Goal: Find contact information: Find contact information

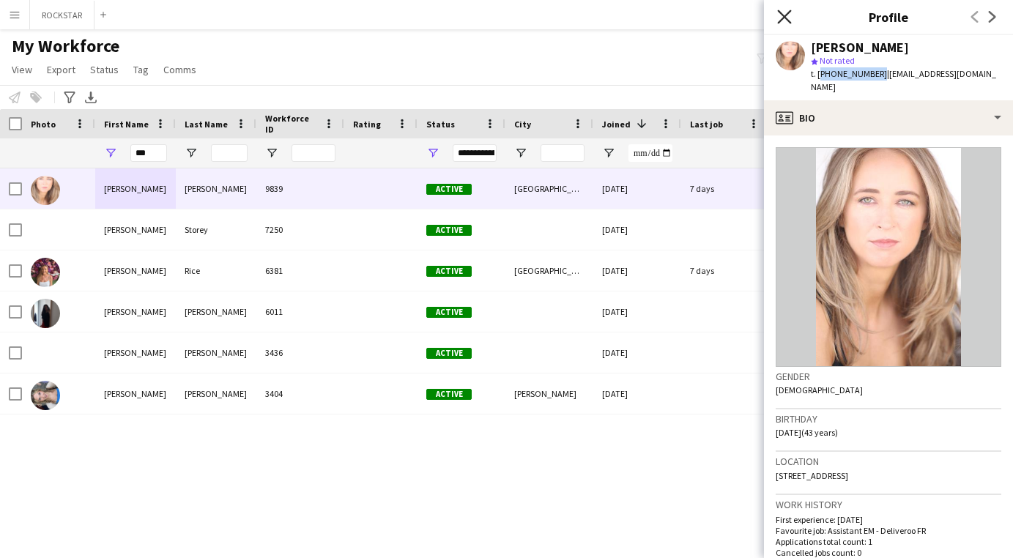
click at [778, 19] on icon "Close pop-in" at bounding box center [784, 17] width 14 height 14
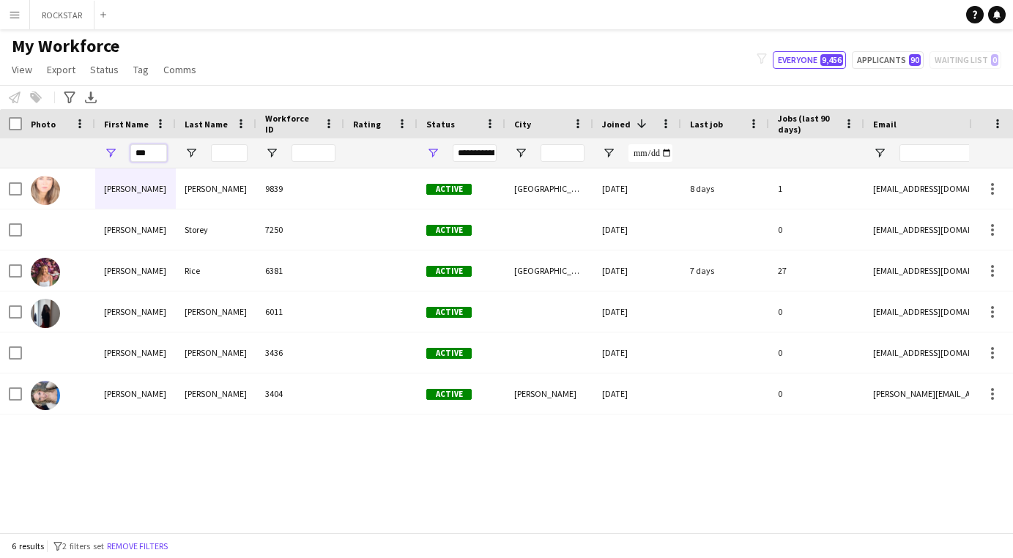
drag, startPoint x: 154, startPoint y: 157, endPoint x: 144, endPoint y: 157, distance: 10.3
click at [146, 157] on input "***" at bounding box center [148, 153] width 37 height 18
drag, startPoint x: 153, startPoint y: 157, endPoint x: 62, endPoint y: 157, distance: 90.8
click at [62, 157] on div "***" at bounding box center [793, 152] width 1587 height 29
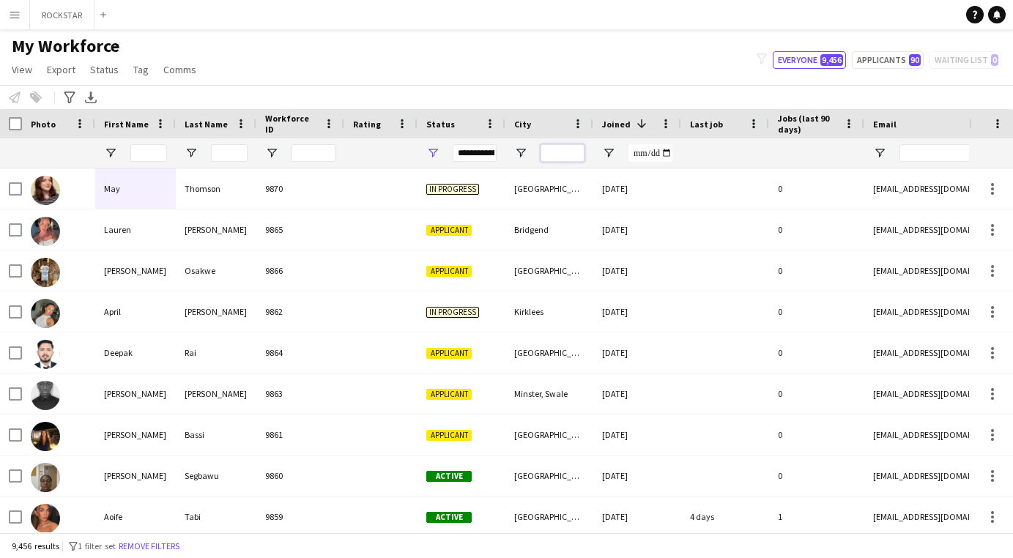
click at [556, 152] on input "City Filter Input" at bounding box center [562, 153] width 44 height 18
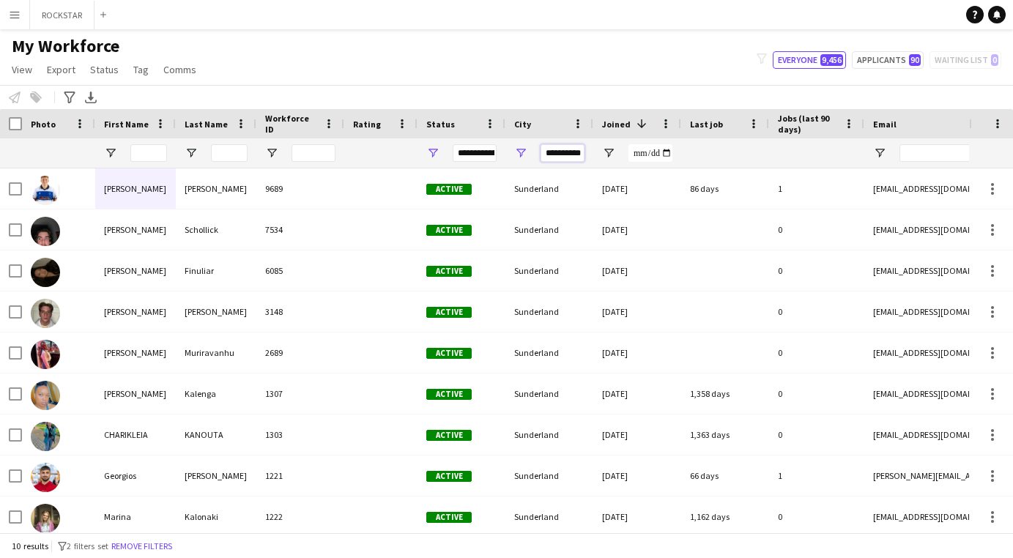
type input "**********"
click at [560, 147] on input "**********" at bounding box center [562, 153] width 44 height 18
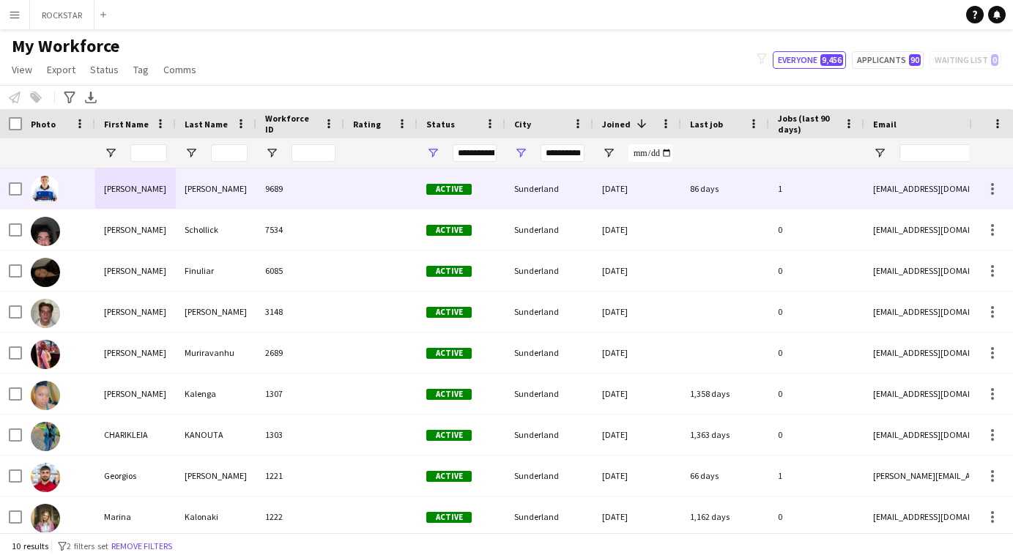
click at [305, 180] on div "9689" at bounding box center [300, 188] width 88 height 40
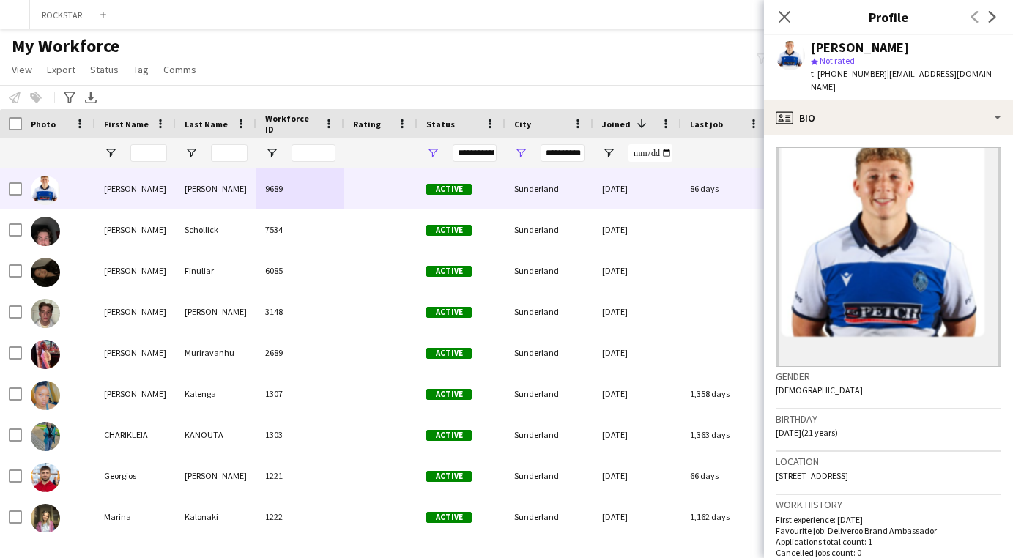
drag, startPoint x: 875, startPoint y: 74, endPoint x: 818, endPoint y: 74, distance: 57.1
click at [818, 74] on span "t. [PHONE_NUMBER]" at bounding box center [849, 73] width 76 height 11
copy span "[PHONE_NUMBER]"
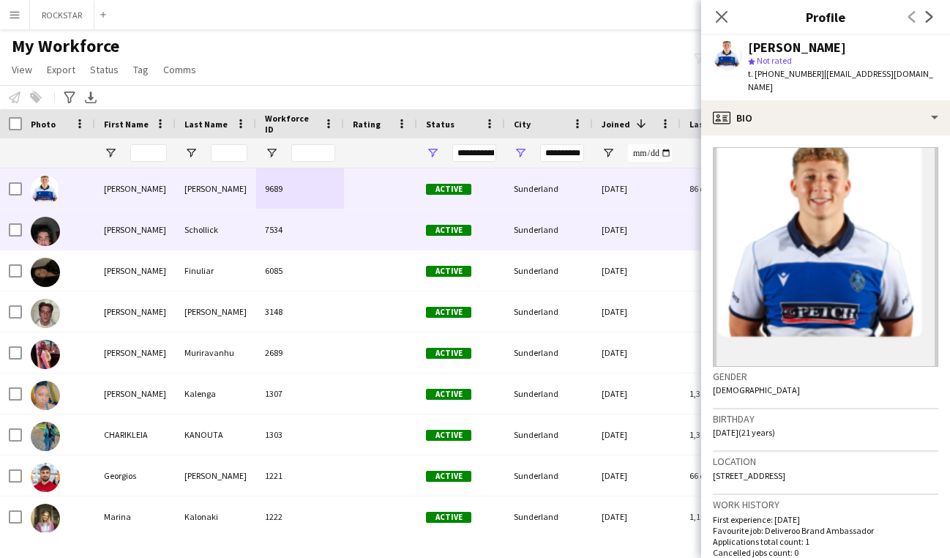
click at [140, 223] on div "[PERSON_NAME]" at bounding box center [135, 229] width 81 height 40
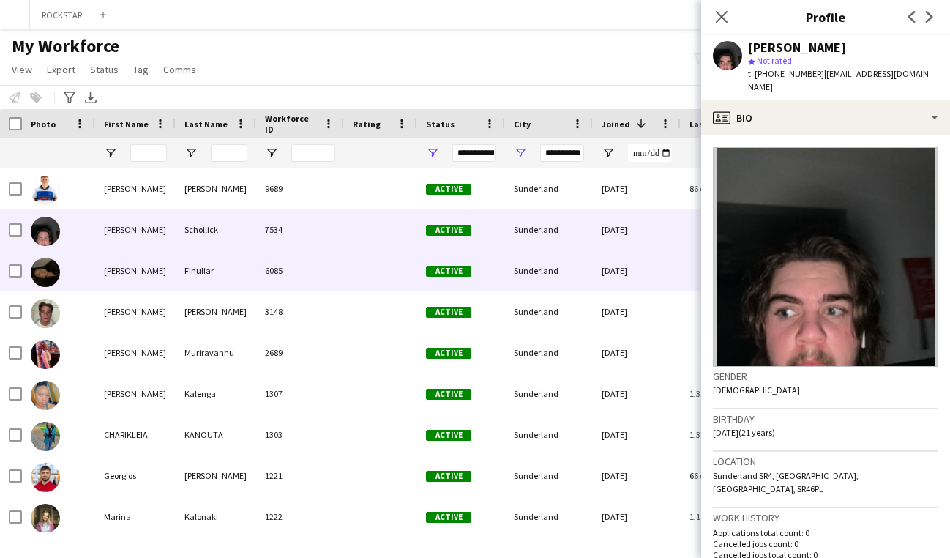
click at [146, 261] on div "[PERSON_NAME]" at bounding box center [135, 270] width 81 height 40
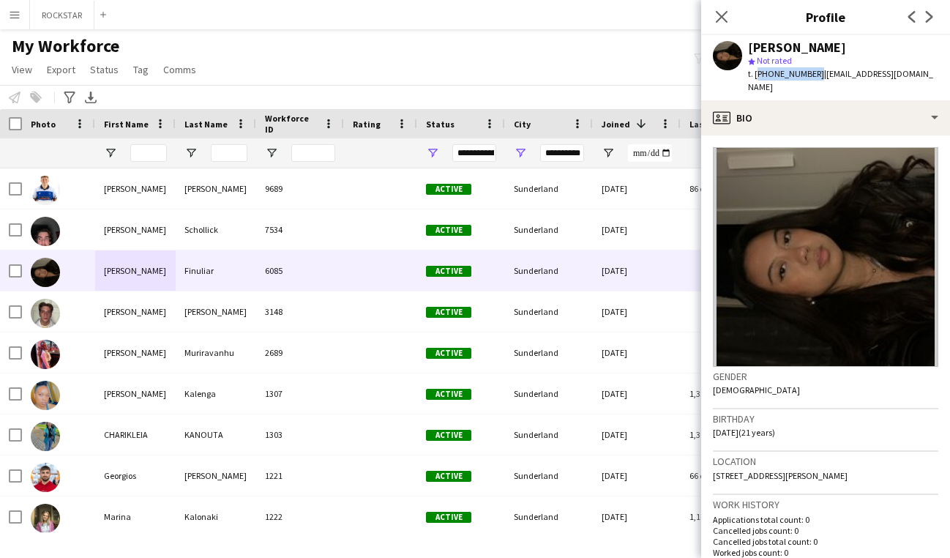
drag, startPoint x: 812, startPoint y: 75, endPoint x: 756, endPoint y: 77, distance: 55.7
click at [756, 77] on span "t. [PHONE_NUMBER]" at bounding box center [786, 73] width 76 height 11
copy span "[PHONE_NUMBER]"
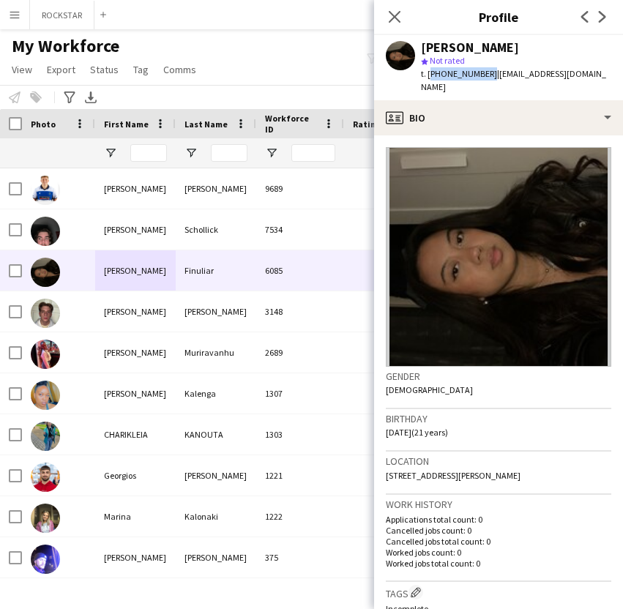
copy span "[PHONE_NUMBER]"
click at [450, 68] on span "t. [PHONE_NUMBER]" at bounding box center [459, 73] width 76 height 11
click at [479, 68] on span "t. [PHONE_NUMBER]" at bounding box center [459, 73] width 76 height 11
click at [476, 68] on span "t. [PHONE_NUMBER]" at bounding box center [459, 73] width 76 height 11
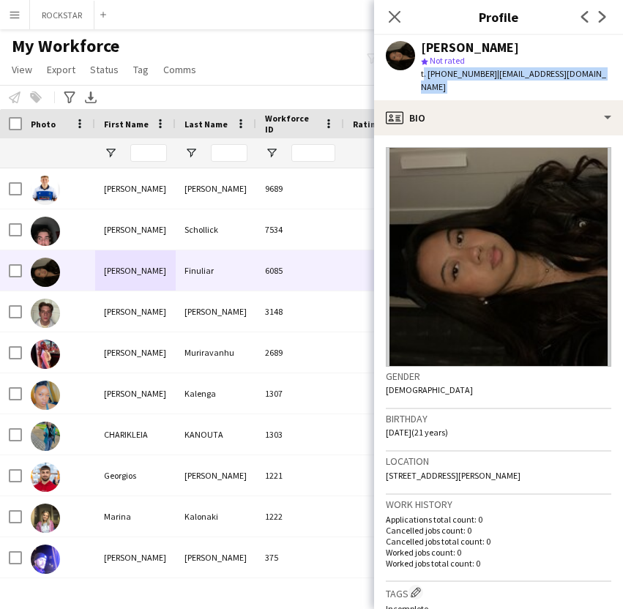
click at [476, 68] on span "t. [PHONE_NUMBER]" at bounding box center [459, 73] width 76 height 11
click at [481, 70] on span "t. [PHONE_NUMBER]" at bounding box center [459, 73] width 76 height 11
drag, startPoint x: 484, startPoint y: 71, endPoint x: 433, endPoint y: 70, distance: 50.5
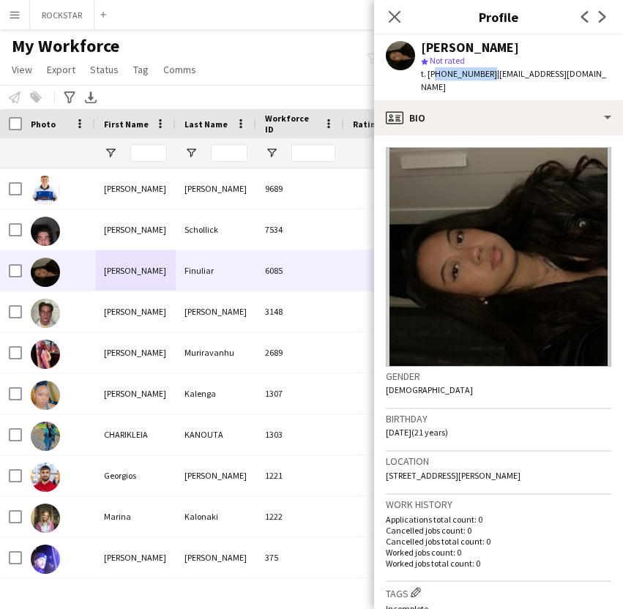
click at [433, 70] on span "t. [PHONE_NUMBER]" at bounding box center [459, 73] width 76 height 11
copy span "447446572757"
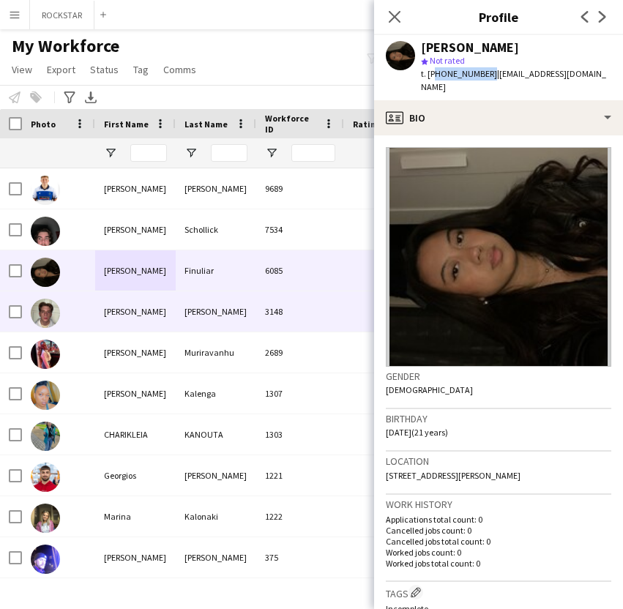
click at [158, 306] on div "[PERSON_NAME]" at bounding box center [135, 311] width 81 height 40
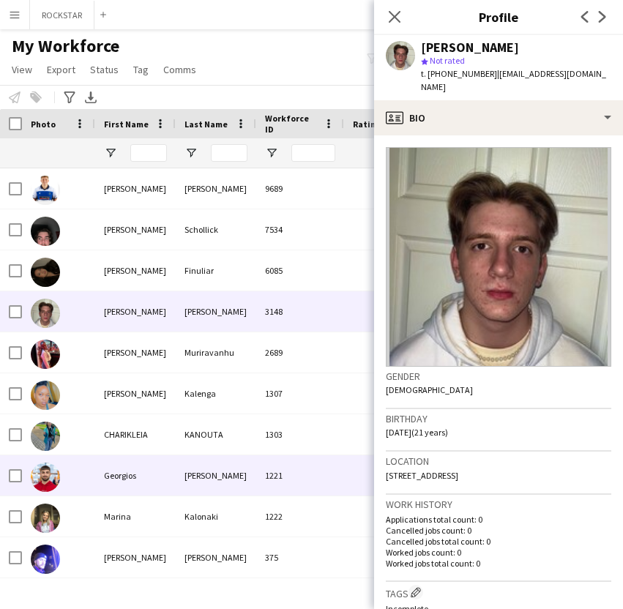
click at [141, 477] on div "Georgios" at bounding box center [135, 475] width 81 height 40
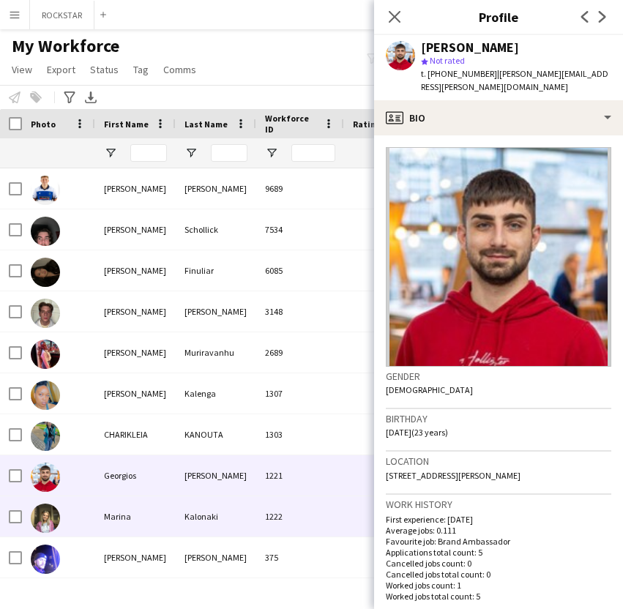
click at [138, 503] on div "Marina" at bounding box center [135, 516] width 81 height 40
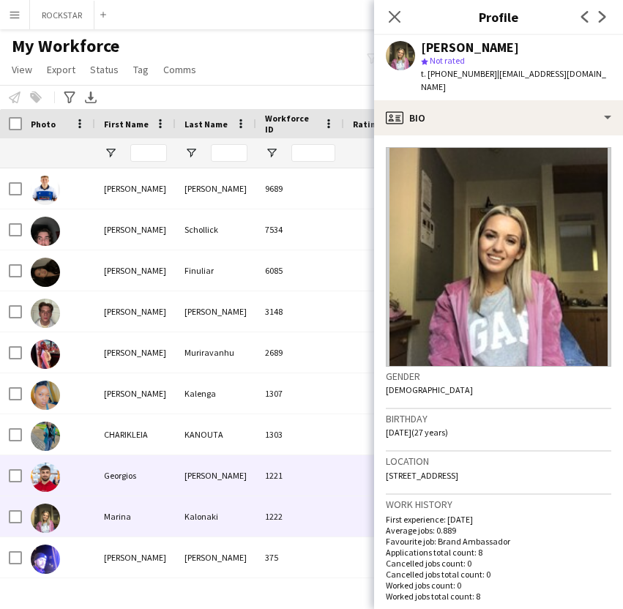
click at [150, 464] on div "Georgios" at bounding box center [135, 475] width 81 height 40
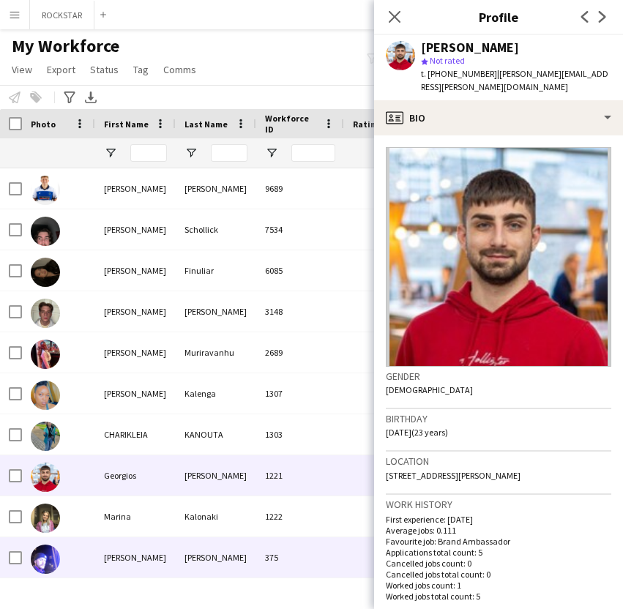
click at [134, 557] on div "[PERSON_NAME]" at bounding box center [135, 557] width 81 height 40
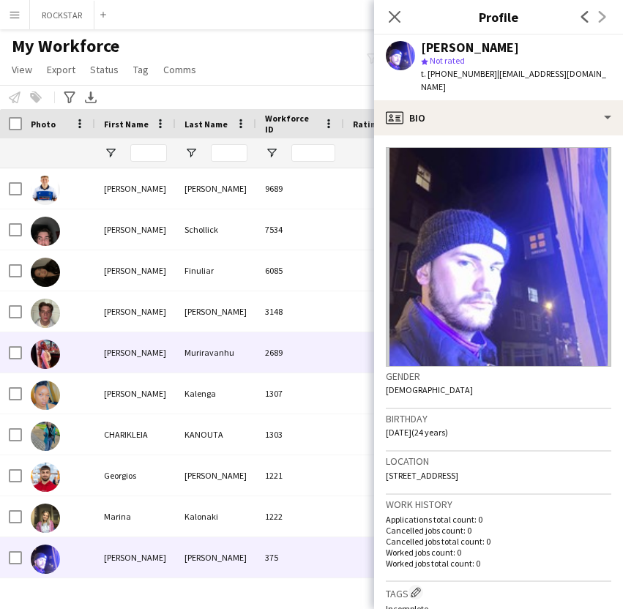
click at [136, 354] on div "[PERSON_NAME]" at bounding box center [135, 352] width 81 height 40
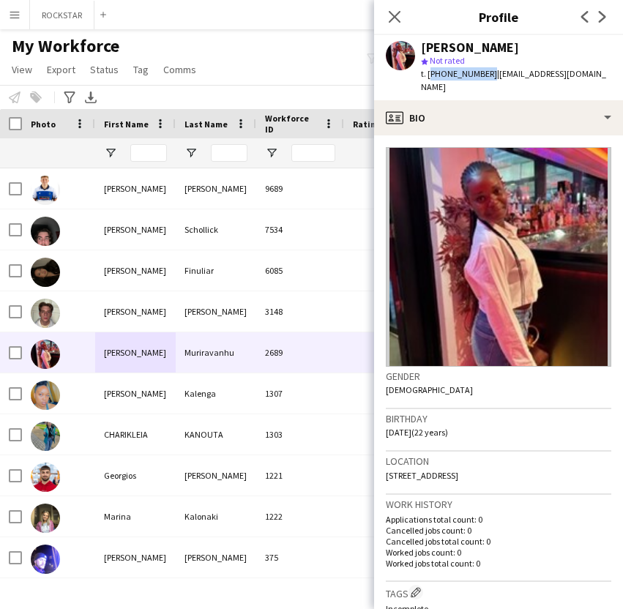
drag, startPoint x: 485, startPoint y: 72, endPoint x: 428, endPoint y: 71, distance: 57.1
click at [428, 71] on div "t. [PHONE_NUMBER] | [EMAIL_ADDRESS][DOMAIN_NAME]" at bounding box center [516, 80] width 190 height 26
copy span "[PHONE_NUMBER]"
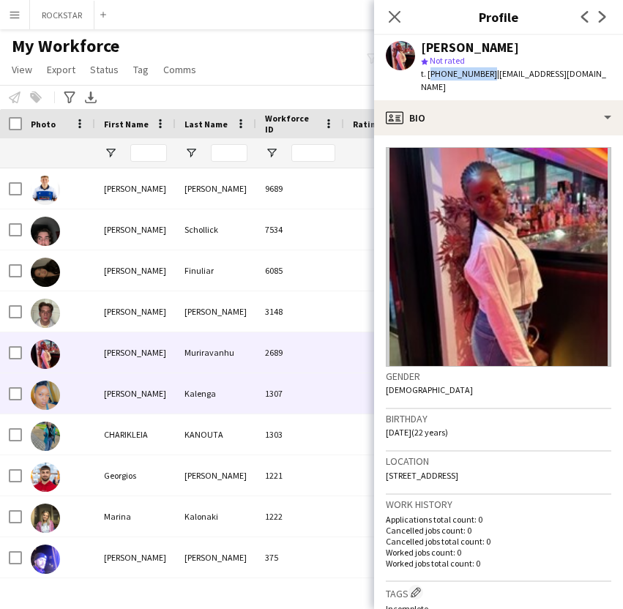
click at [104, 392] on div "[PERSON_NAME]" at bounding box center [135, 393] width 81 height 40
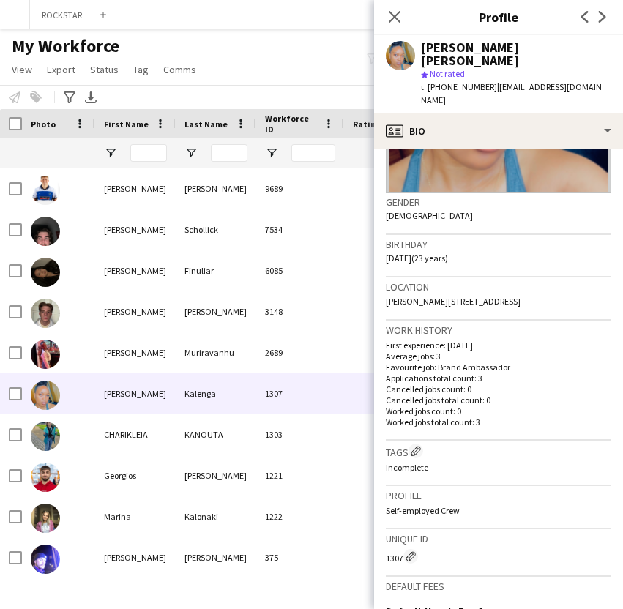
scroll to position [185, 0]
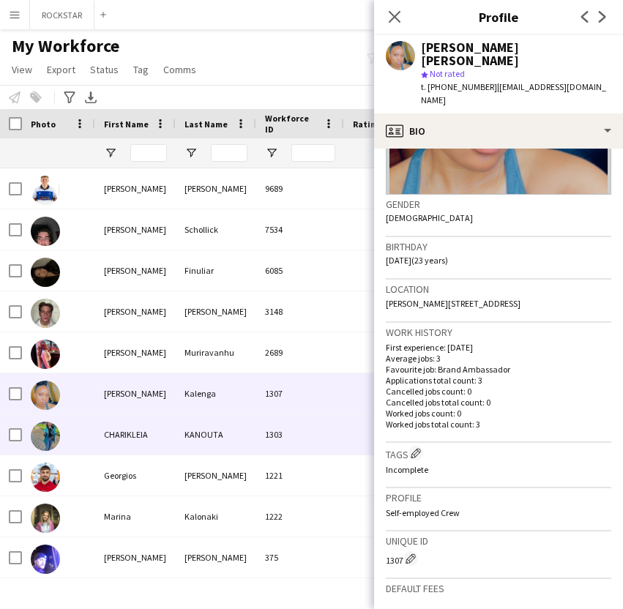
click at [185, 428] on div "KANOUTA" at bounding box center [216, 434] width 81 height 40
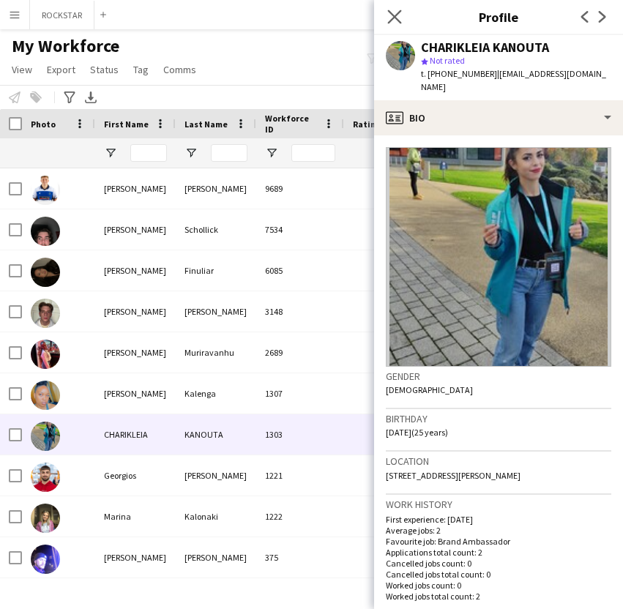
click at [392, 24] on app-icon "Close pop-in" at bounding box center [394, 17] width 21 height 21
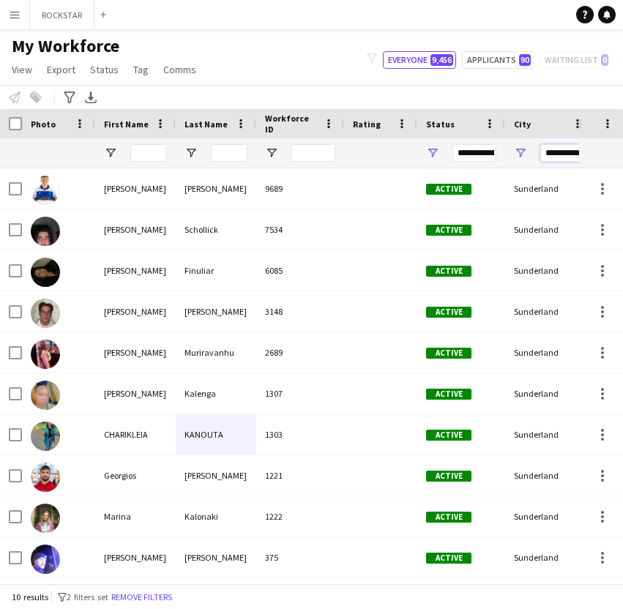
click at [554, 154] on input "**********" at bounding box center [562, 153] width 44 height 18
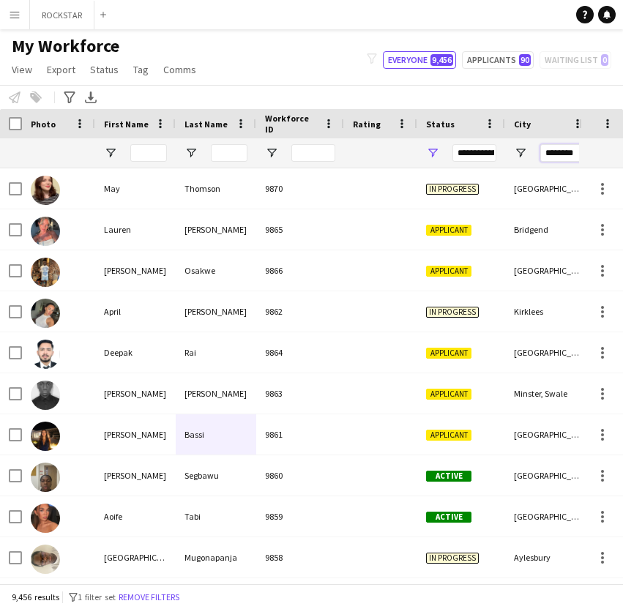
scroll to position [0, 2]
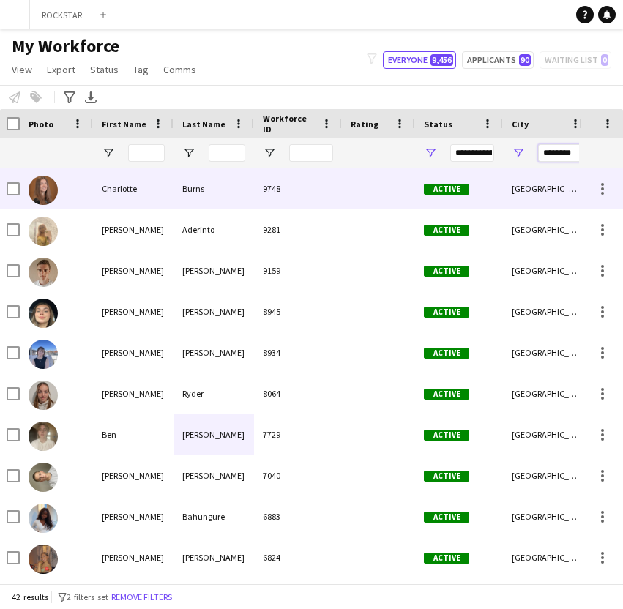
type input "********"
click at [138, 204] on div "Charlotte" at bounding box center [133, 188] width 81 height 40
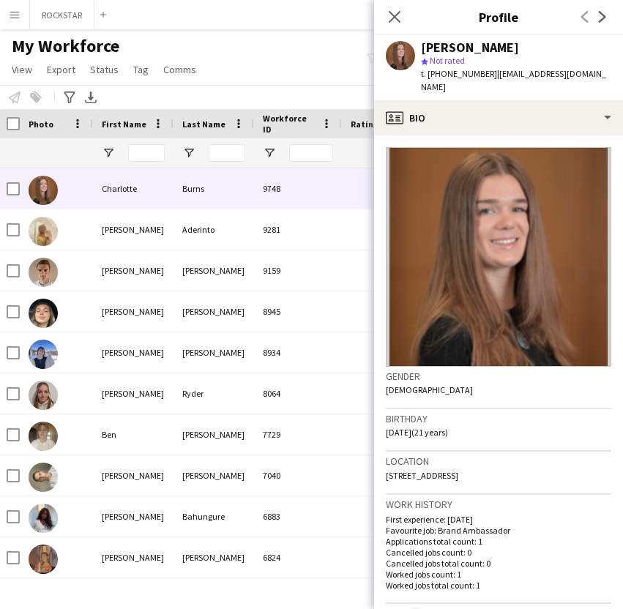
click at [460, 68] on span "t. [PHONE_NUMBER]" at bounding box center [459, 73] width 76 height 11
copy span "447954309279"
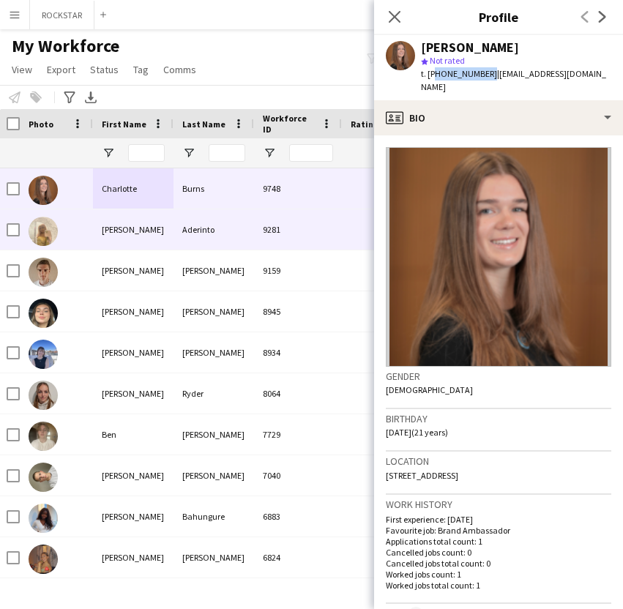
click at [102, 239] on div "[PERSON_NAME]" at bounding box center [133, 229] width 81 height 40
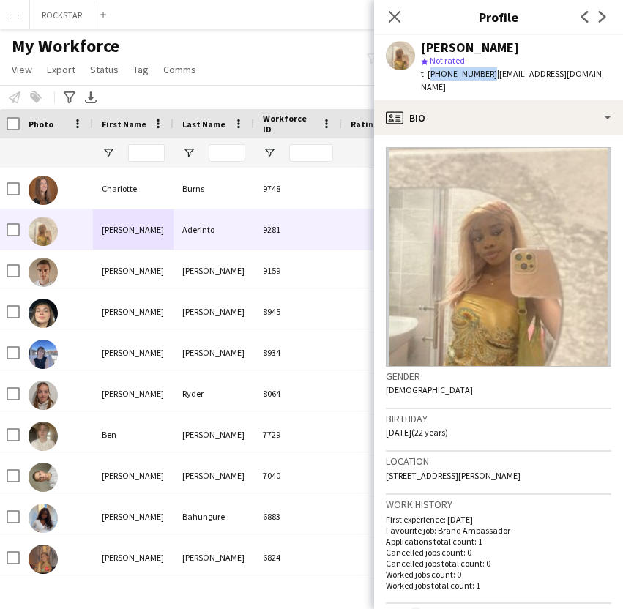
drag, startPoint x: 483, startPoint y: 75, endPoint x: 428, endPoint y: 70, distance: 56.0
click at [428, 70] on span "t. [PHONE_NUMBER]" at bounding box center [459, 73] width 76 height 11
copy span "[PHONE_NUMBER]"
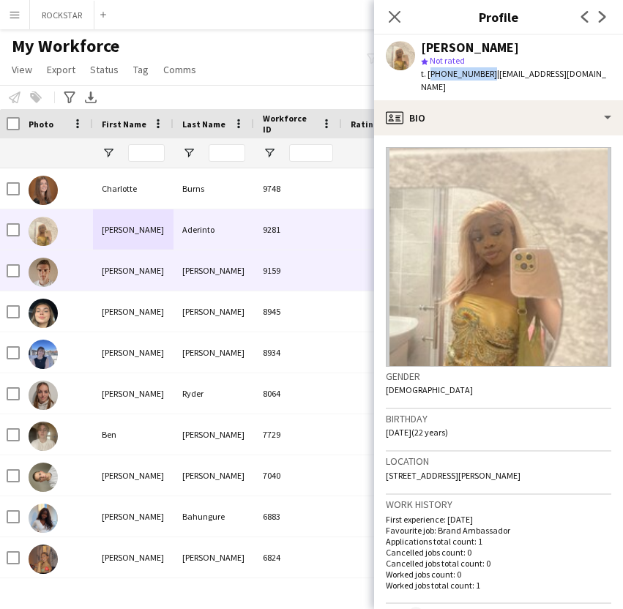
click at [159, 283] on div "[PERSON_NAME]" at bounding box center [133, 270] width 81 height 40
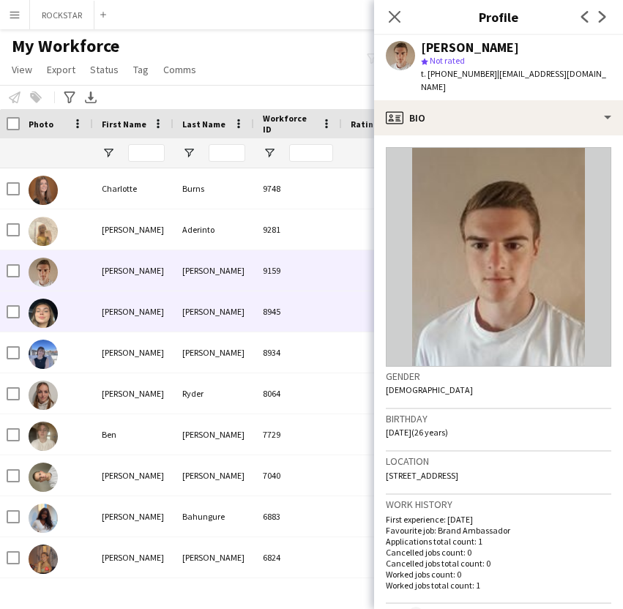
click at [220, 307] on div "[PERSON_NAME]" at bounding box center [214, 311] width 81 height 40
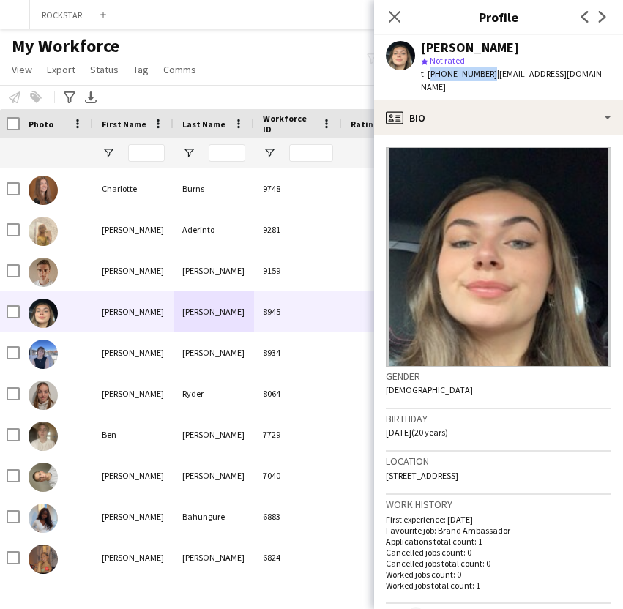
drag, startPoint x: 485, startPoint y: 75, endPoint x: 428, endPoint y: 76, distance: 57.1
click at [428, 76] on div "t. [PHONE_NUMBER] | [EMAIL_ADDRESS][DOMAIN_NAME]" at bounding box center [516, 80] width 190 height 26
copy span "[PHONE_NUMBER]"
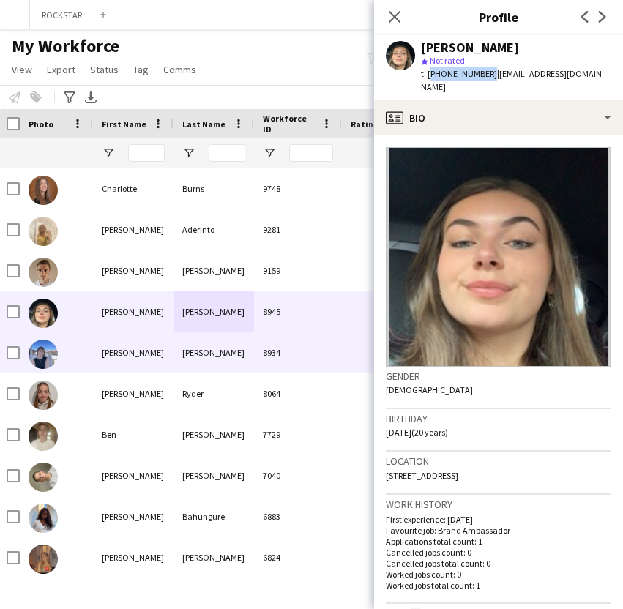
click at [96, 357] on div "[PERSON_NAME]" at bounding box center [133, 352] width 81 height 40
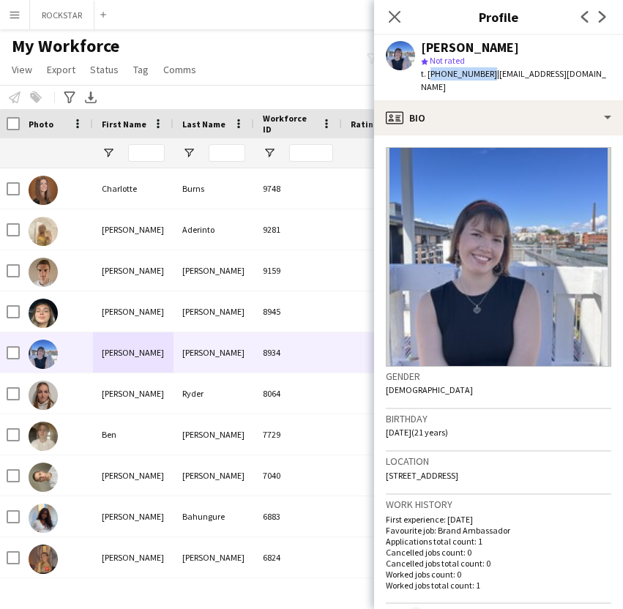
drag, startPoint x: 485, startPoint y: 76, endPoint x: 428, endPoint y: 75, distance: 56.4
click at [428, 75] on span "t. [PHONE_NUMBER]" at bounding box center [459, 73] width 76 height 11
copy span "[PHONE_NUMBER]"
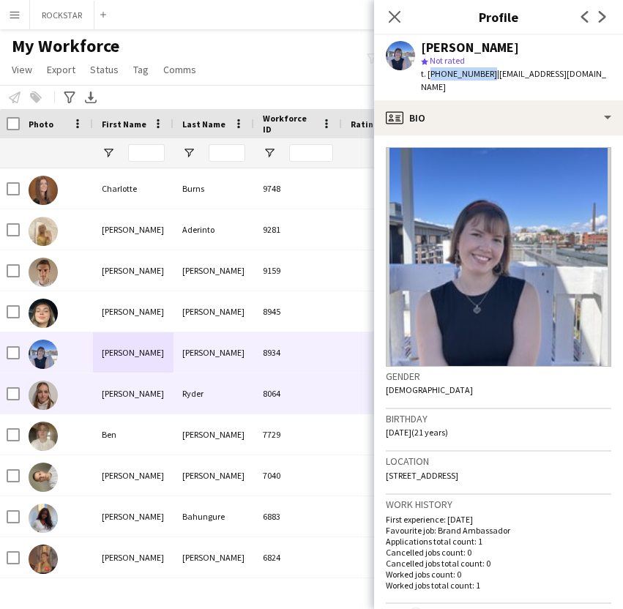
click at [141, 393] on div "[PERSON_NAME]" at bounding box center [133, 393] width 81 height 40
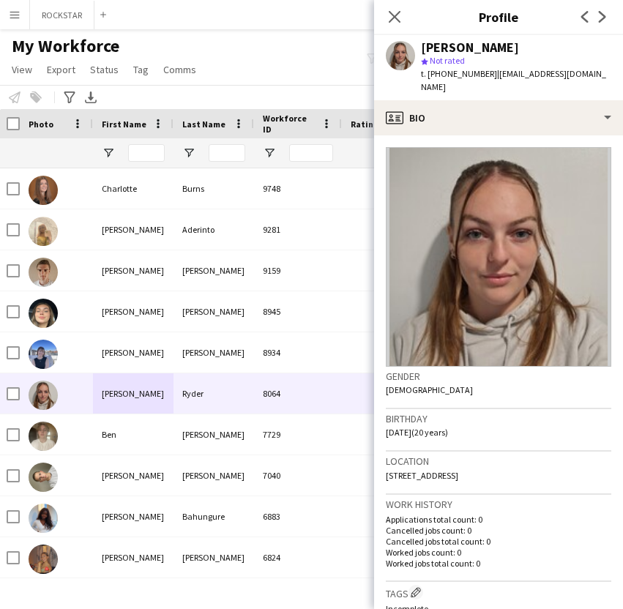
drag, startPoint x: 486, startPoint y: 75, endPoint x: 428, endPoint y: 78, distance: 57.9
click at [428, 78] on div "t. [PHONE_NUMBER] | [EMAIL_ADDRESS][DOMAIN_NAME]" at bounding box center [516, 80] width 190 height 26
copy span "[PHONE_NUMBER]"
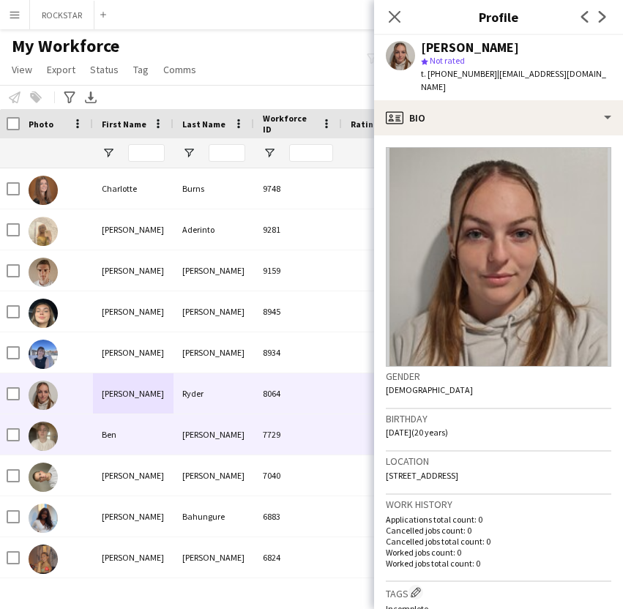
click at [153, 434] on div "Ben" at bounding box center [133, 434] width 81 height 40
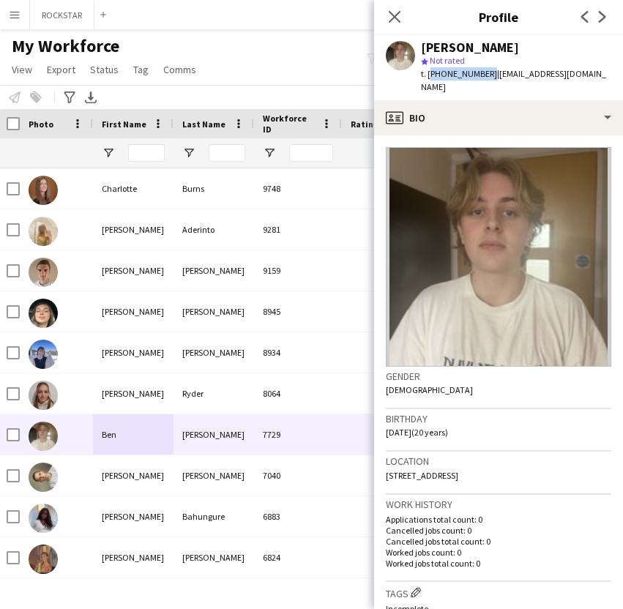
drag, startPoint x: 485, startPoint y: 72, endPoint x: 429, endPoint y: 74, distance: 56.4
click at [429, 74] on div "t. [PHONE_NUMBER] | [EMAIL_ADDRESS][DOMAIN_NAME]" at bounding box center [516, 80] width 190 height 26
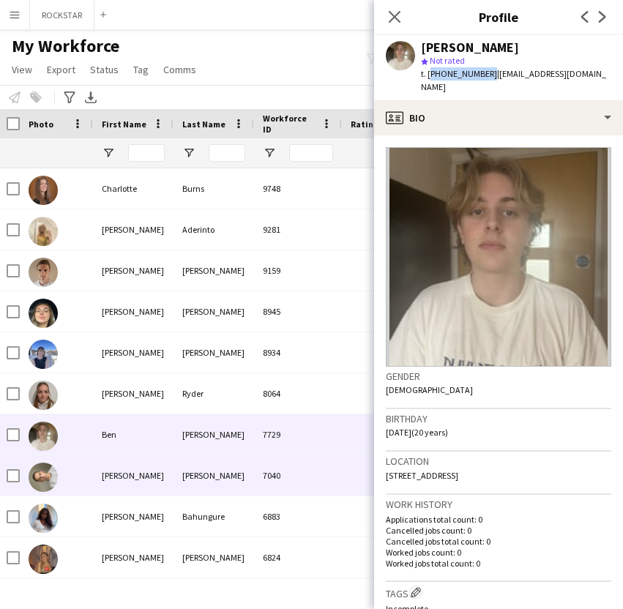
click at [127, 477] on div "[PERSON_NAME]" at bounding box center [133, 475] width 81 height 40
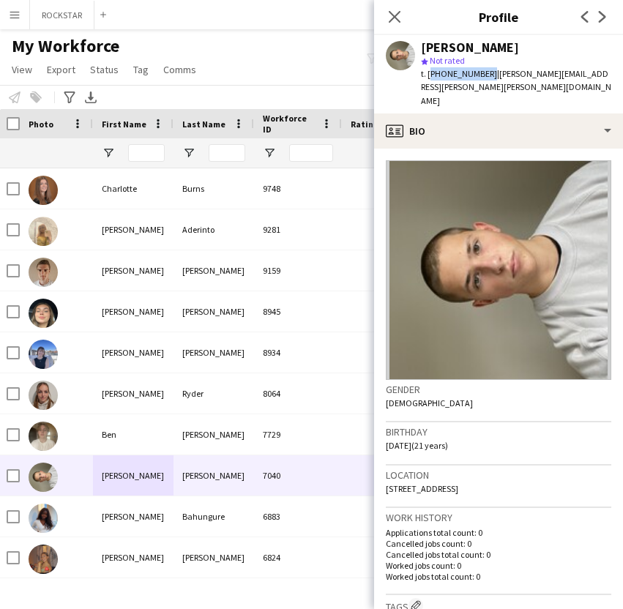
drag, startPoint x: 485, startPoint y: 75, endPoint x: 428, endPoint y: 76, distance: 57.1
click at [428, 76] on span "t. [PHONE_NUMBER]" at bounding box center [459, 73] width 76 height 11
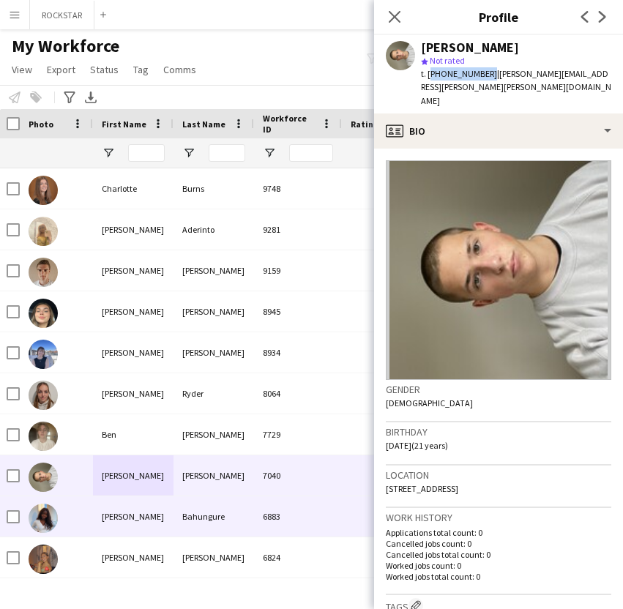
click at [153, 518] on div "[PERSON_NAME]" at bounding box center [133, 516] width 81 height 40
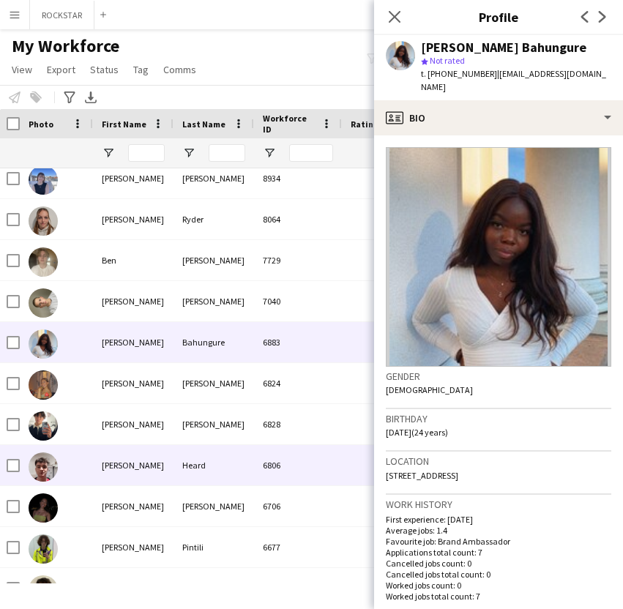
scroll to position [185, 0]
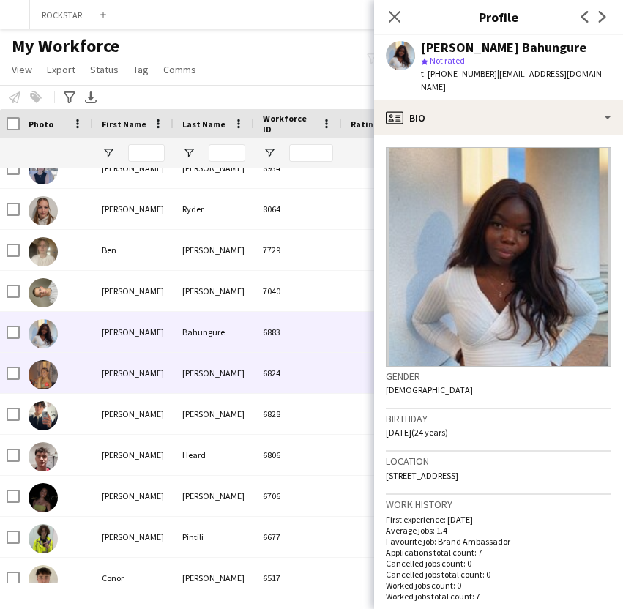
click at [163, 365] on div "[PERSON_NAME]" at bounding box center [133, 373] width 81 height 40
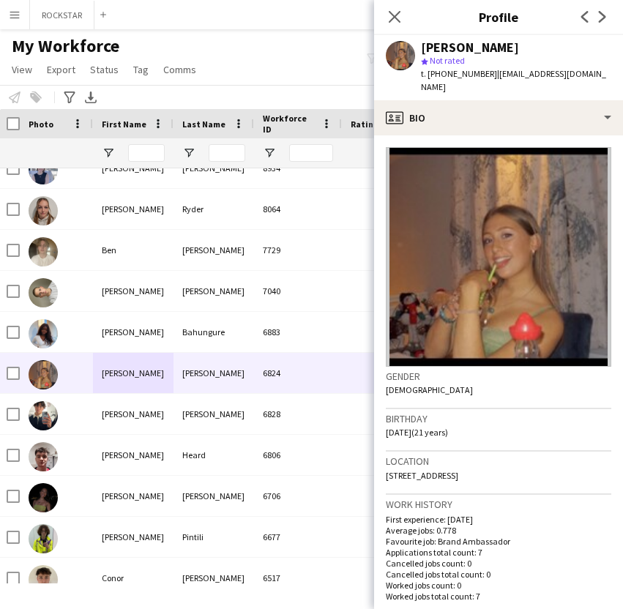
drag, startPoint x: 490, startPoint y: 75, endPoint x: 428, endPoint y: 78, distance: 61.5
click at [428, 78] on div "t. [PHONE_NUMBER] | [EMAIL_ADDRESS][DOMAIN_NAME]" at bounding box center [516, 80] width 190 height 26
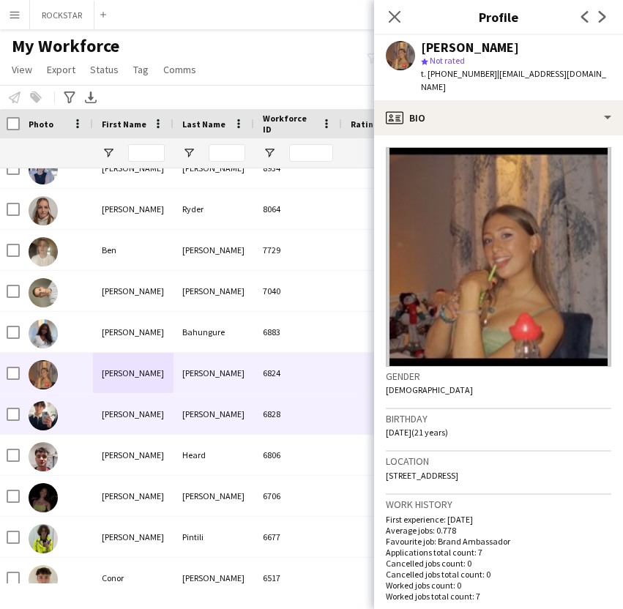
click at [146, 421] on div "[PERSON_NAME]" at bounding box center [133, 414] width 81 height 40
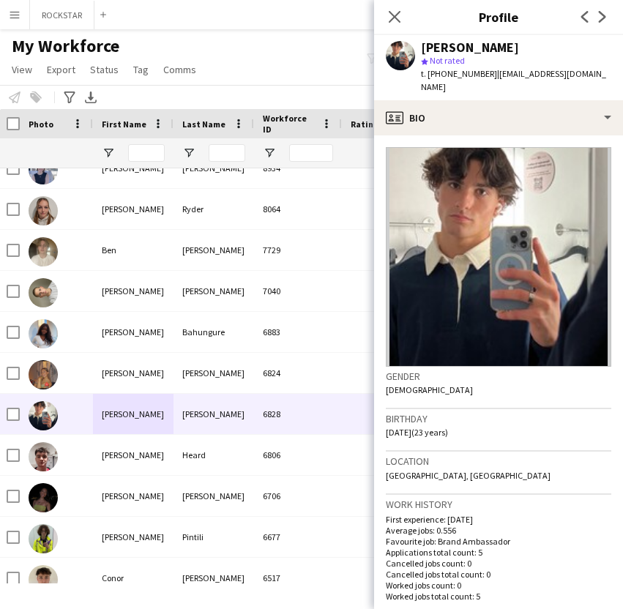
drag, startPoint x: 490, startPoint y: 76, endPoint x: 429, endPoint y: 75, distance: 60.8
click at [429, 75] on div "t. [PHONE_NUMBER] | [EMAIL_ADDRESS][DOMAIN_NAME]" at bounding box center [516, 80] width 190 height 26
click at [150, 458] on div "[PERSON_NAME]" at bounding box center [133, 455] width 81 height 40
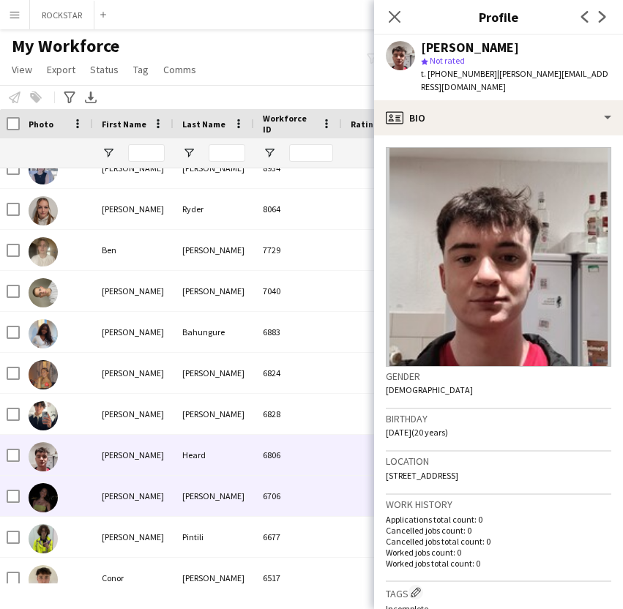
click at [155, 490] on div "[PERSON_NAME]" at bounding box center [133, 496] width 81 height 40
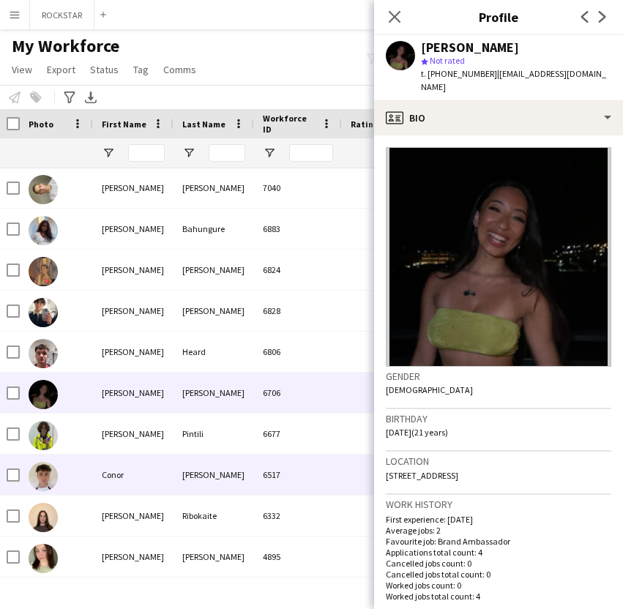
scroll to position [290, 0]
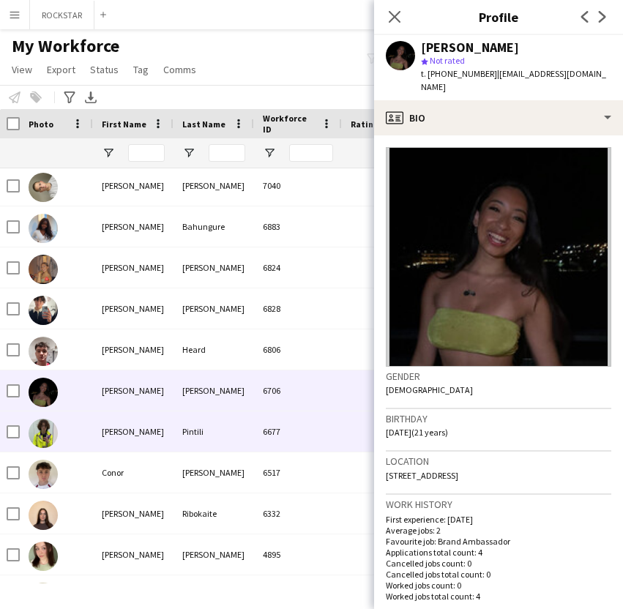
click at [172, 438] on div "[PERSON_NAME]" at bounding box center [133, 432] width 81 height 40
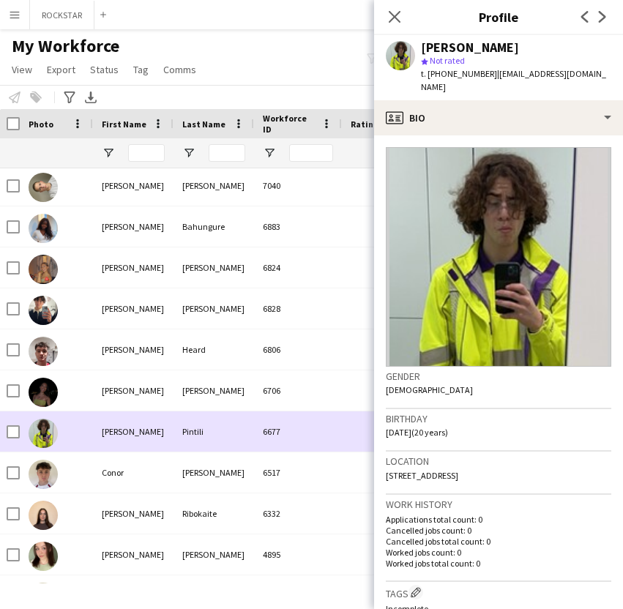
scroll to position [295, 0]
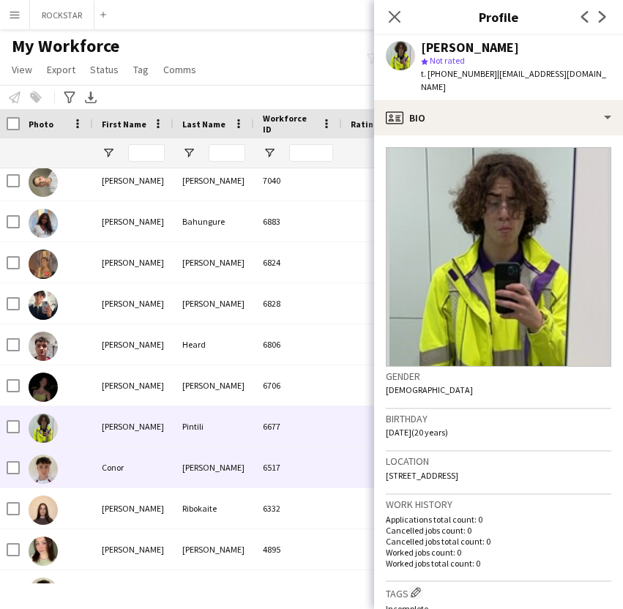
click at [165, 473] on div "Conor" at bounding box center [133, 467] width 81 height 40
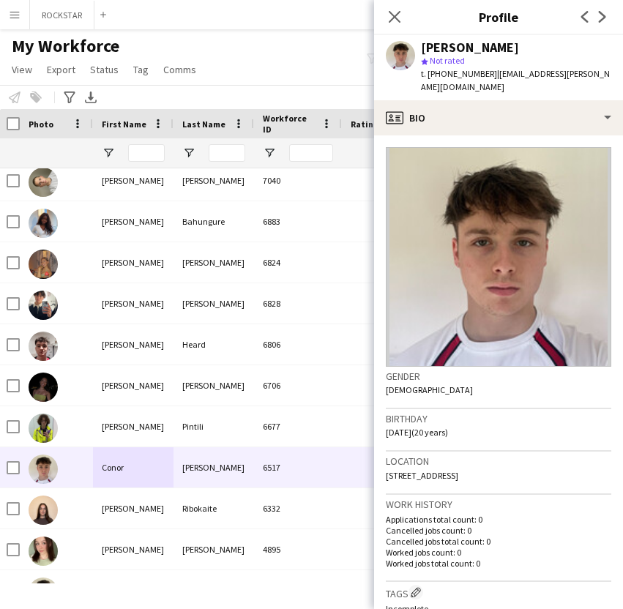
drag, startPoint x: 489, startPoint y: 75, endPoint x: 429, endPoint y: 75, distance: 60.0
click at [429, 75] on span "t. [PHONE_NUMBER]" at bounding box center [459, 73] width 76 height 11
click at [81, 515] on div at bounding box center [56, 508] width 73 height 40
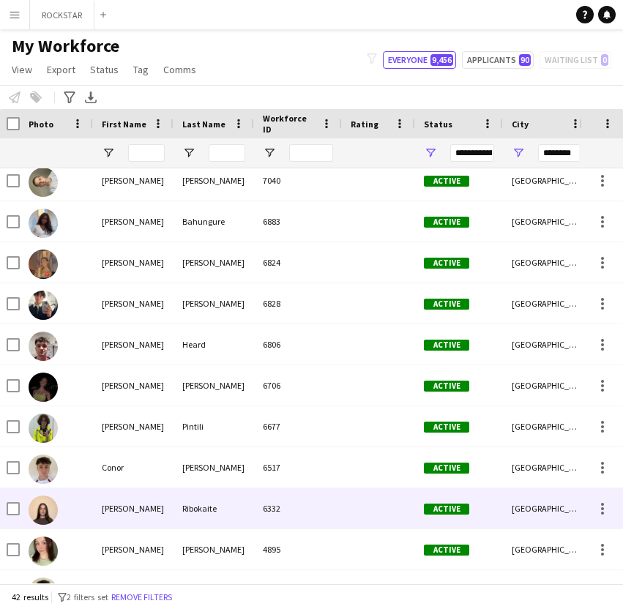
click at [81, 515] on div at bounding box center [56, 508] width 73 height 40
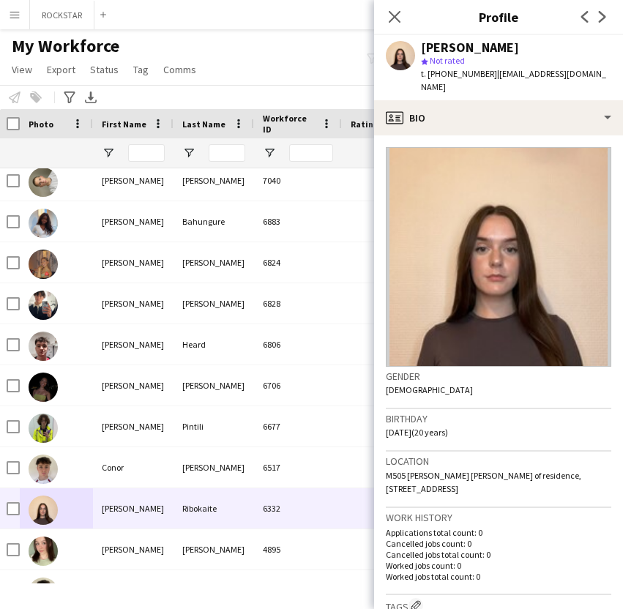
drag, startPoint x: 486, startPoint y: 76, endPoint x: 429, endPoint y: 77, distance: 57.1
click at [429, 77] on div "t. [PHONE_NUMBER] | [EMAIL_ADDRESS][DOMAIN_NAME]" at bounding box center [516, 80] width 190 height 26
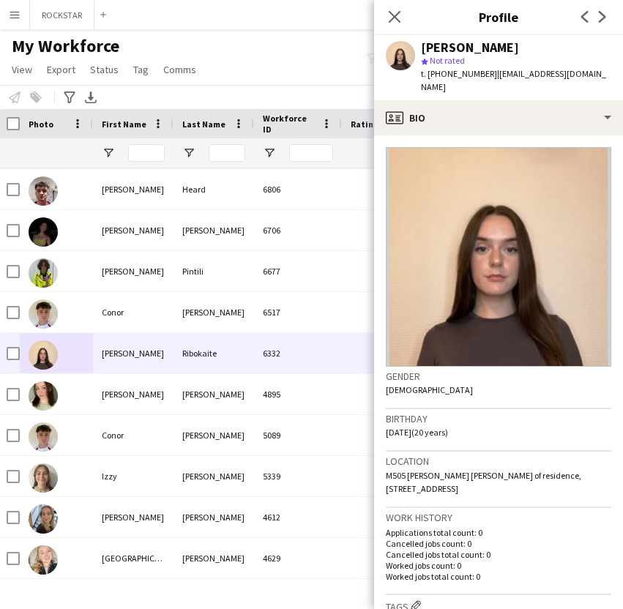
click at [141, 394] on div "[PERSON_NAME]" at bounding box center [133, 394] width 81 height 40
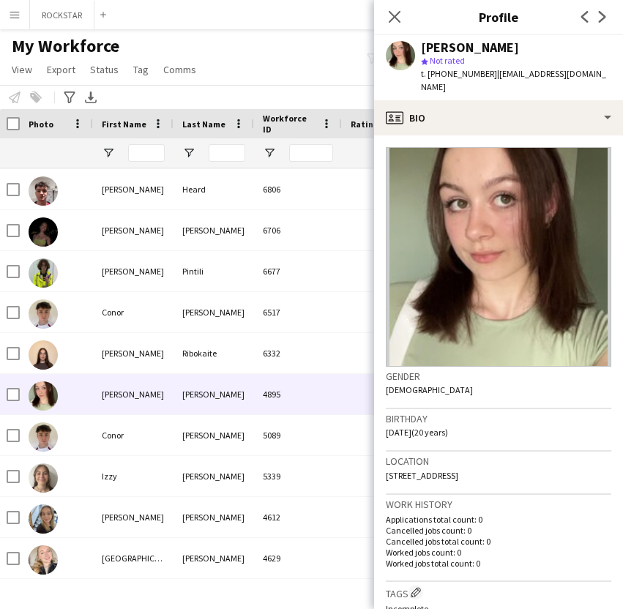
click at [480, 143] on app-crew-profile-bio "Gender [DEMOGRAPHIC_DATA] Birthday [DEMOGRAPHIC_DATA] (20 years) Location [STRE…" at bounding box center [498, 372] width 249 height 474
drag, startPoint x: 490, startPoint y: 72, endPoint x: 428, endPoint y: 78, distance: 61.7
click at [428, 78] on div "t. [PHONE_NUMBER] | [EMAIL_ADDRESS][DOMAIN_NAME]" at bounding box center [516, 80] width 190 height 26
